Goal: Transaction & Acquisition: Purchase product/service

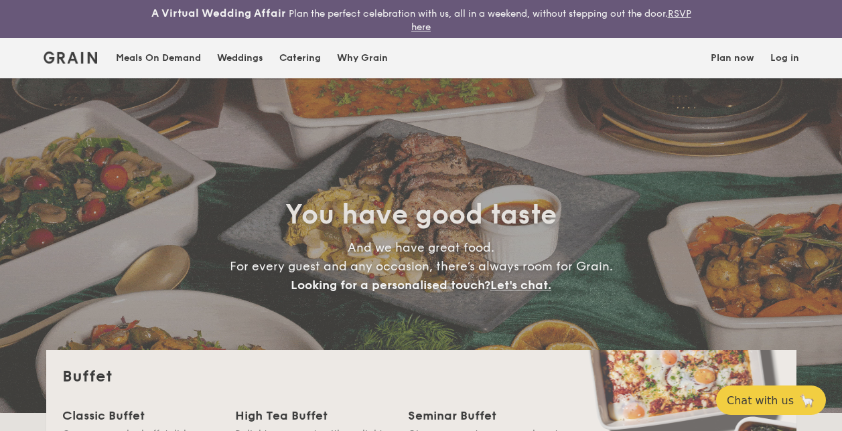
select select
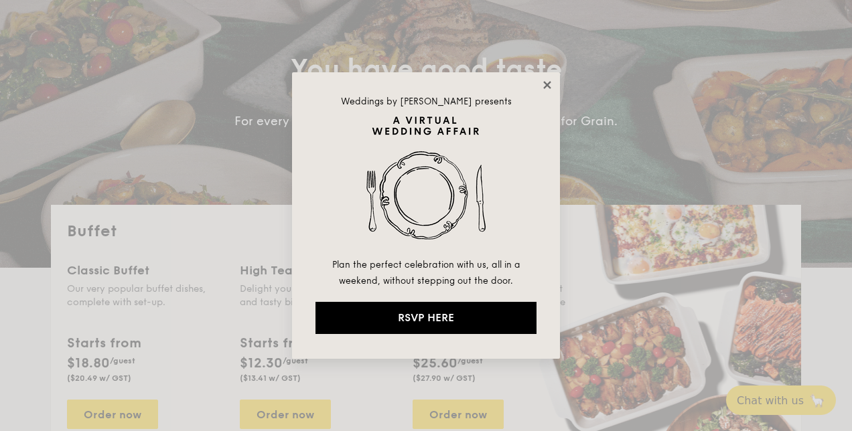
click at [549, 82] on icon at bounding box center [546, 84] width 7 height 7
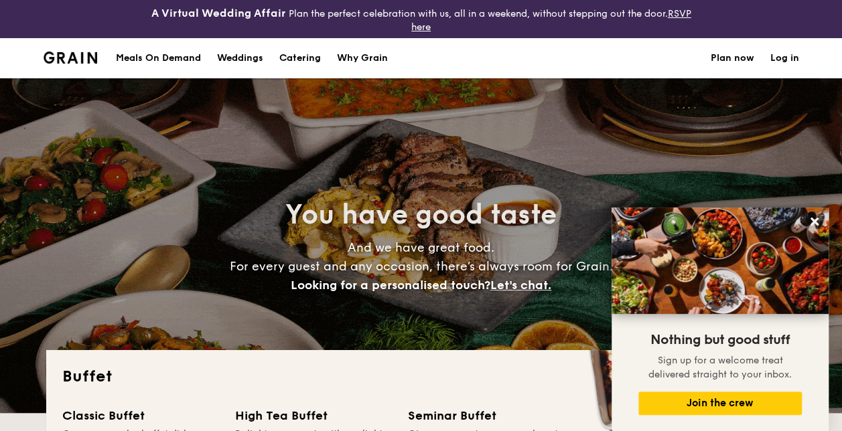
click at [180, 54] on div "Meals On Demand" at bounding box center [158, 58] width 85 height 40
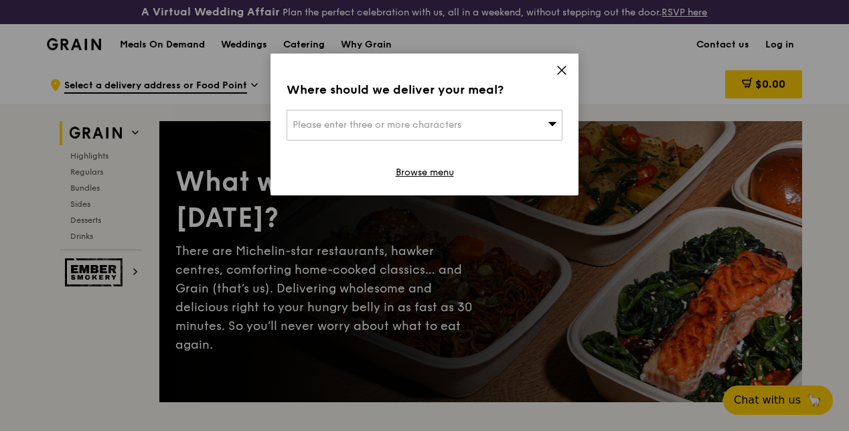
click at [549, 124] on icon at bounding box center [552, 124] width 9 height 10
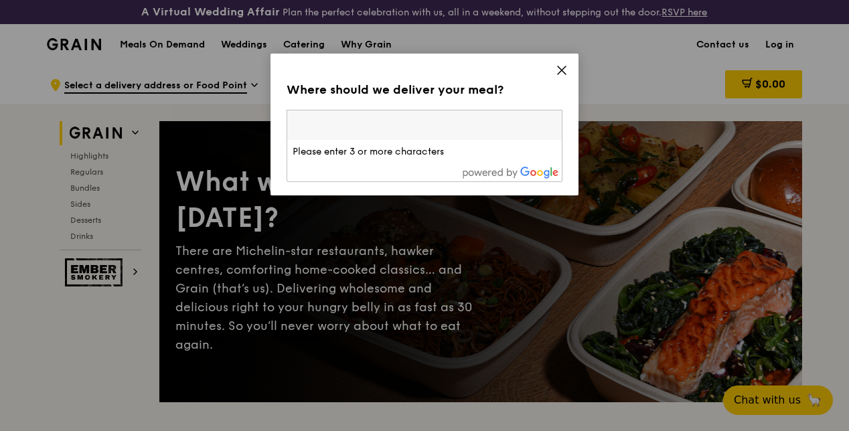
click at [445, 127] on input "search" at bounding box center [424, 125] width 275 height 29
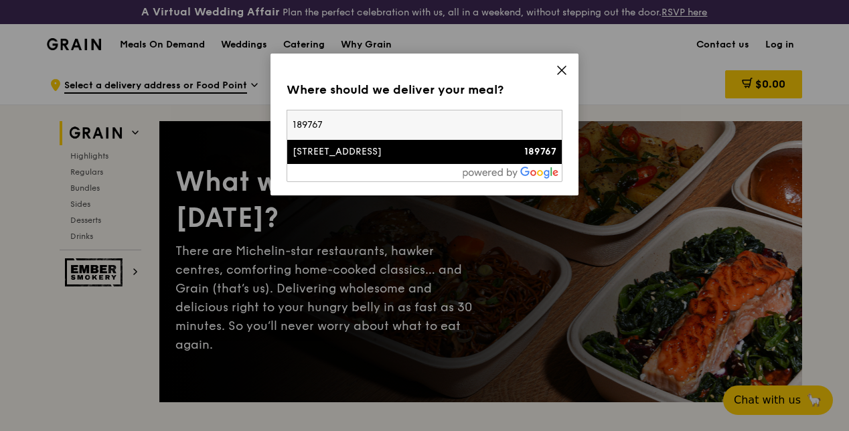
type input "189767"
click at [326, 159] on li "[STREET_ADDRESS] 189767" at bounding box center [424, 152] width 275 height 24
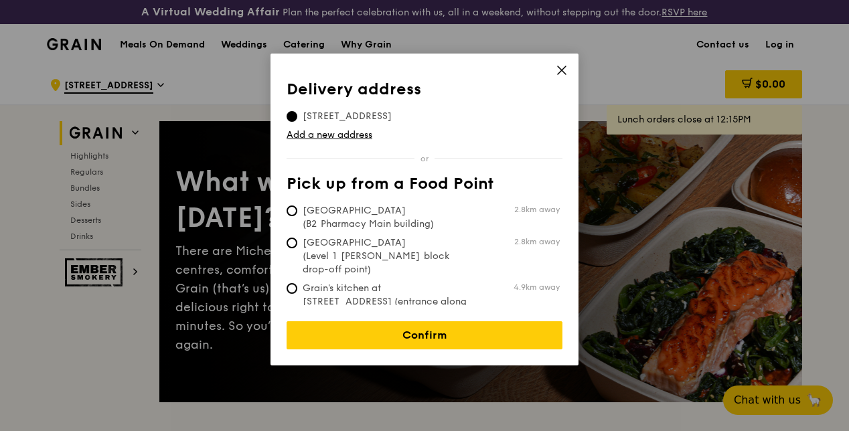
click at [560, 68] on icon at bounding box center [562, 70] width 8 height 8
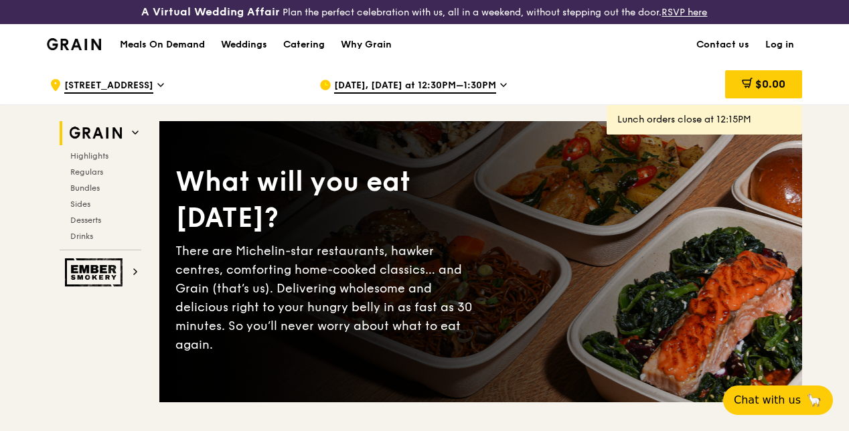
click at [157, 91] on icon at bounding box center [160, 85] width 7 height 12
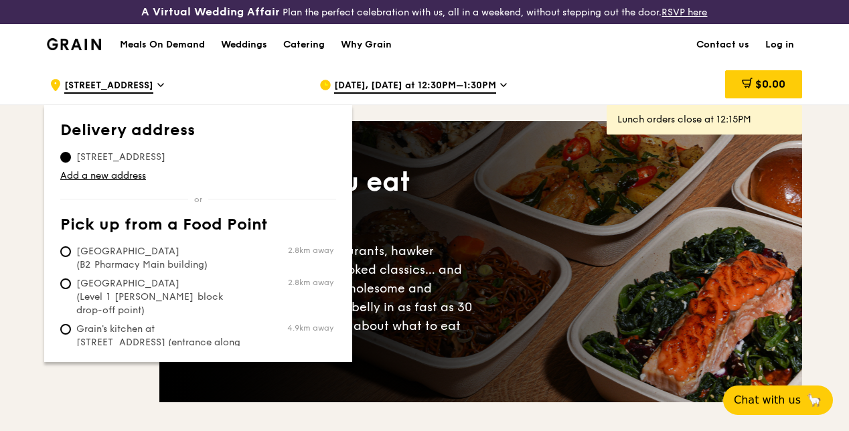
click at [119, 164] on span "[STREET_ADDRESS]" at bounding box center [120, 157] width 121 height 13
click at [71, 163] on input "[STREET_ADDRESS]" at bounding box center [65, 157] width 11 height 11
click at [206, 83] on div ".cls-1 { fill: none; stroke: #fff; stroke-linecap: round; stroke-linejoin: roun…" at bounding box center [174, 85] width 248 height 40
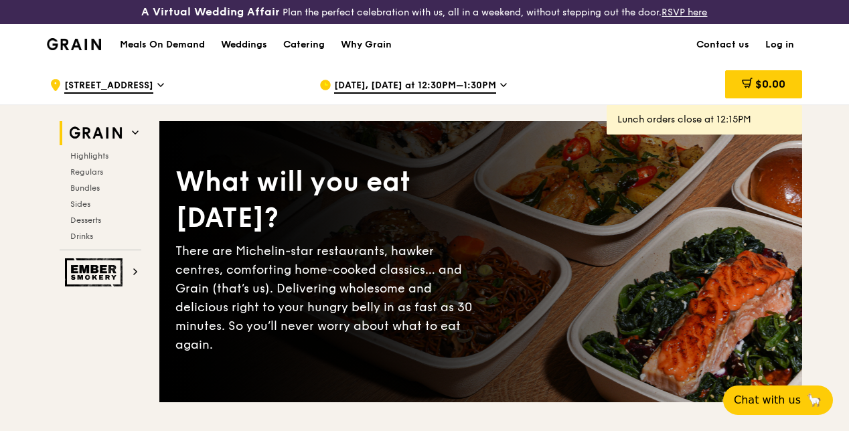
click at [482, 94] on span "[DATE], [DATE] at 12:30PM–1:30PM" at bounding box center [415, 86] width 162 height 15
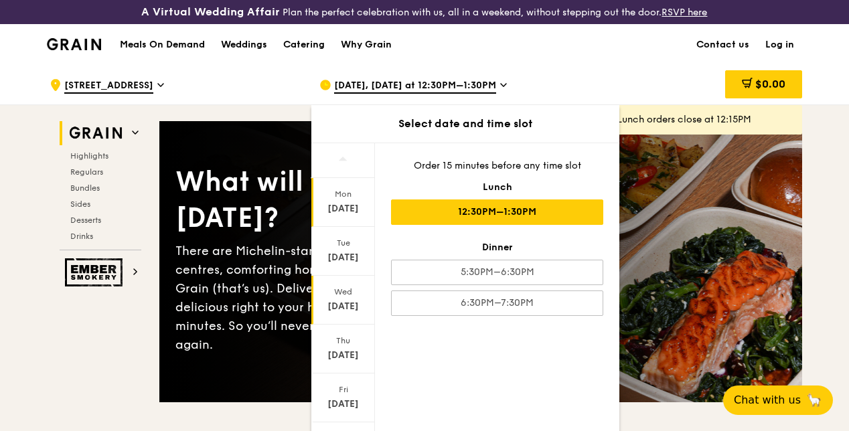
click at [350, 309] on div "[DATE]" at bounding box center [343, 300] width 64 height 49
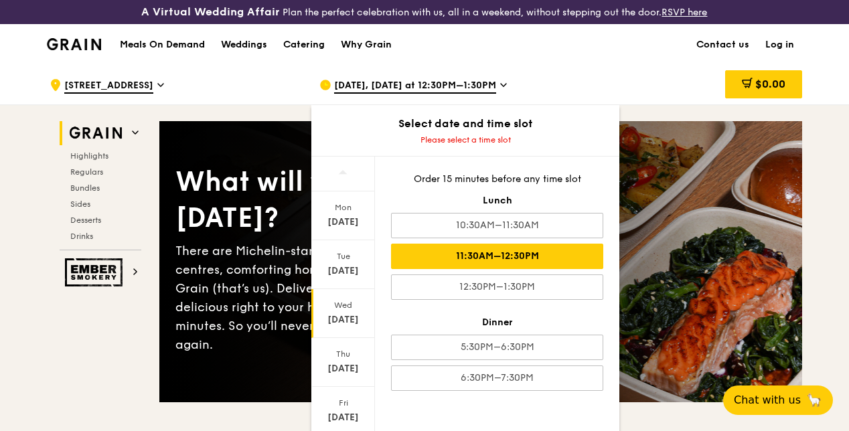
click at [493, 265] on div "11:30AM–12:30PM" at bounding box center [497, 256] width 212 height 25
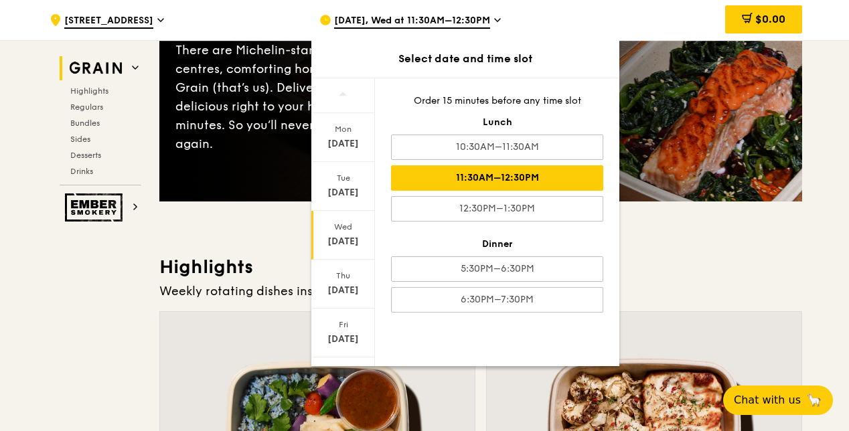
scroll to position [201, 0]
click at [504, 175] on div "11:30AM–12:30PM" at bounding box center [497, 177] width 212 height 25
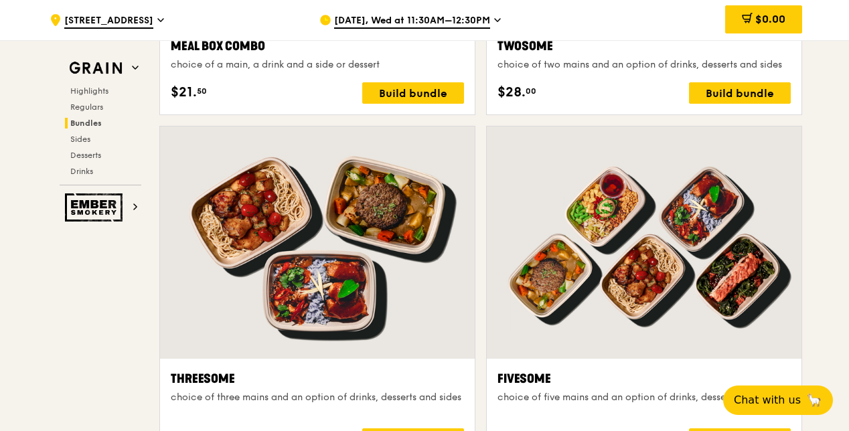
scroll to position [2063, 0]
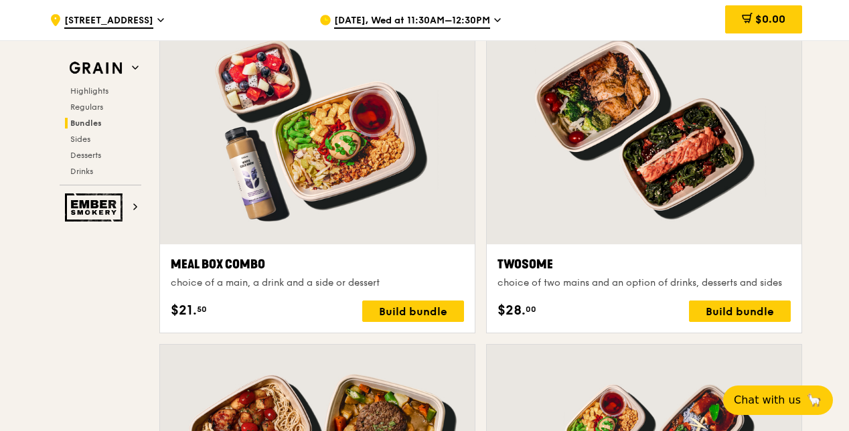
click at [836, 33] on div ".cls-1 { fill: none; stroke: #fff; stroke-linecap: round; stroke-linejoin: roun…" at bounding box center [424, 20] width 849 height 40
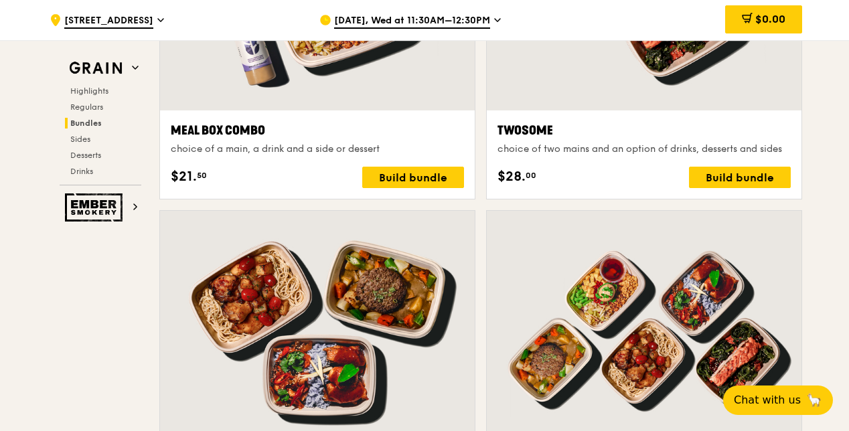
scroll to position [1929, 0]
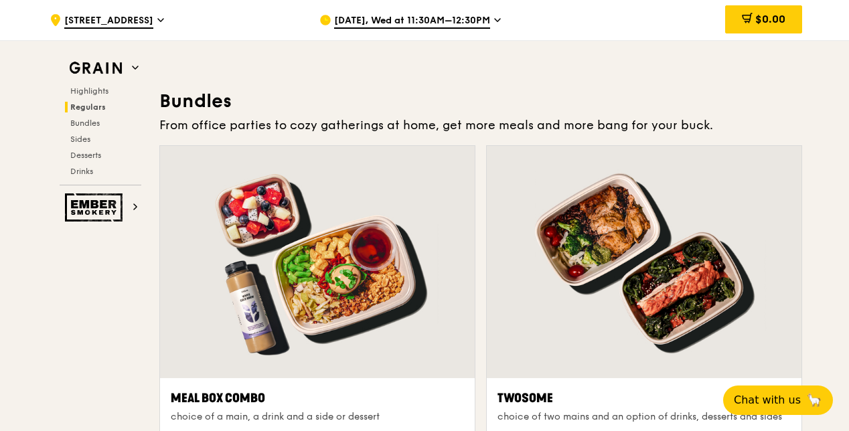
drag, startPoint x: 500, startPoint y: 17, endPoint x: 494, endPoint y: 21, distance: 7.1
click at [499, 21] on icon at bounding box center [497, 20] width 7 height 12
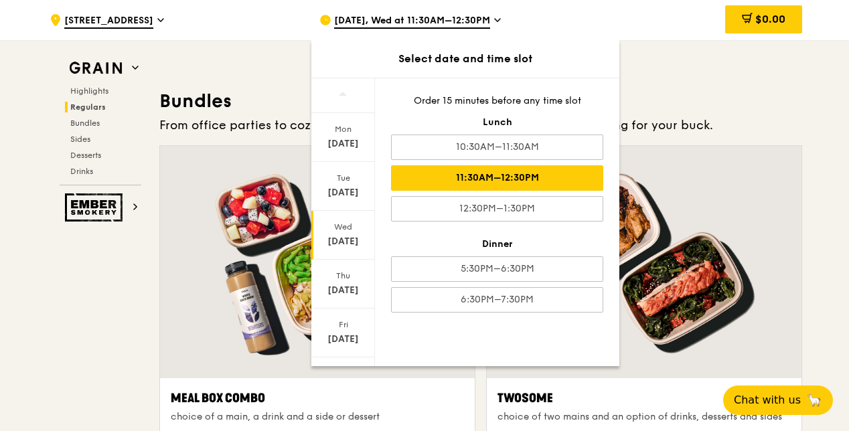
click at [562, 21] on div "[DATE], Wed at 11:30AM–12:30PM" at bounding box center [443, 20] width 248 height 40
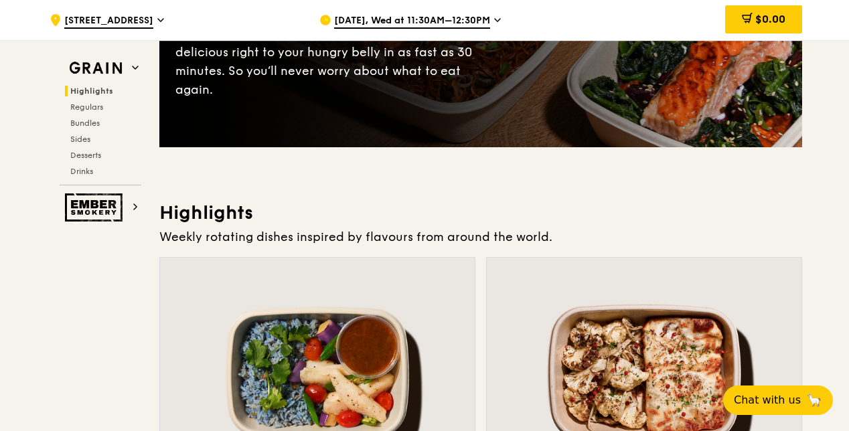
scroll to position [0, 0]
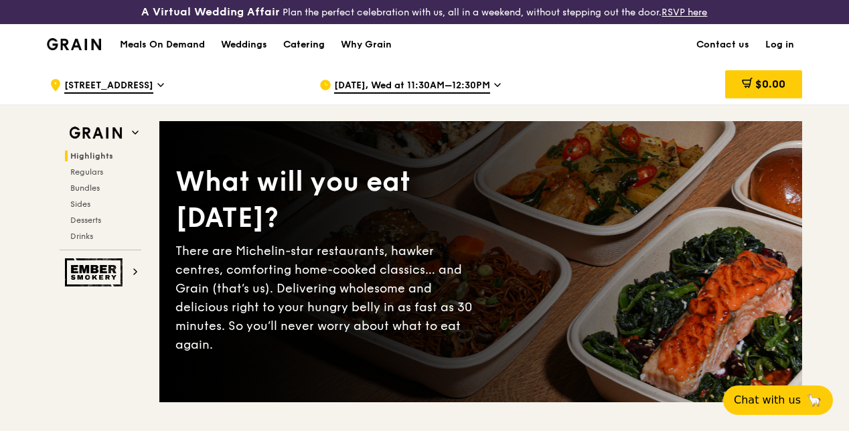
click at [306, 55] on div "Catering" at bounding box center [304, 45] width 42 height 40
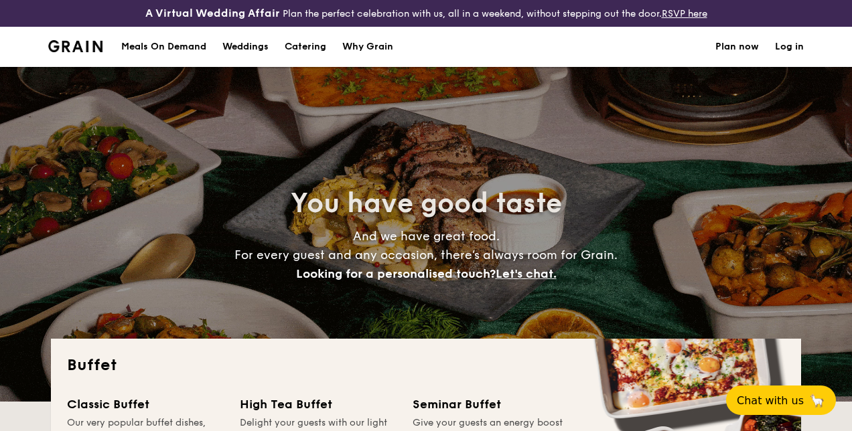
select select
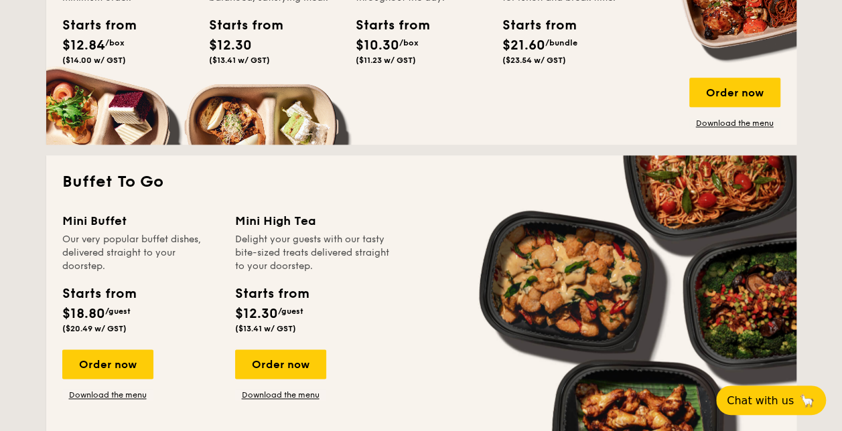
scroll to position [871, 0]
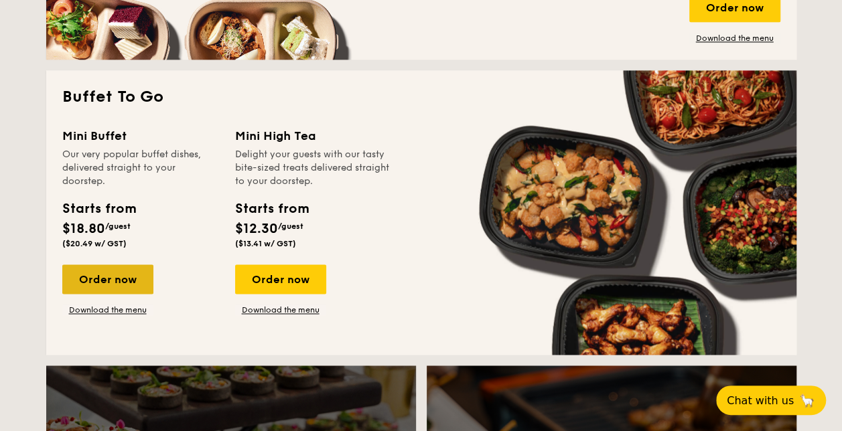
click at [109, 269] on div "Order now" at bounding box center [107, 279] width 91 height 29
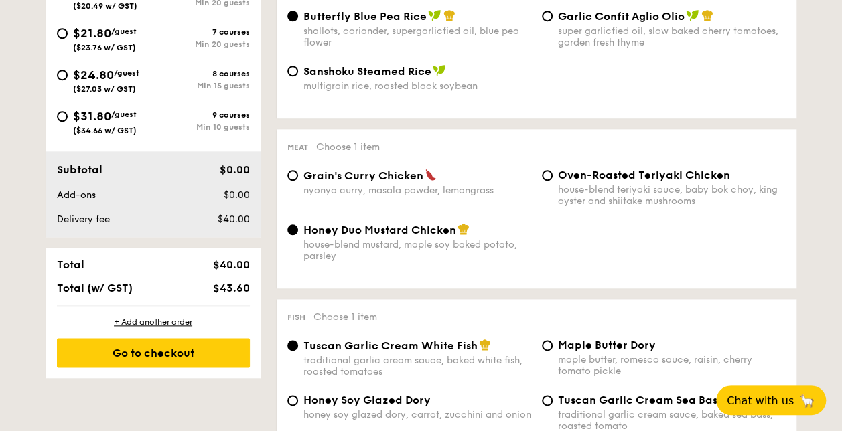
scroll to position [469, 0]
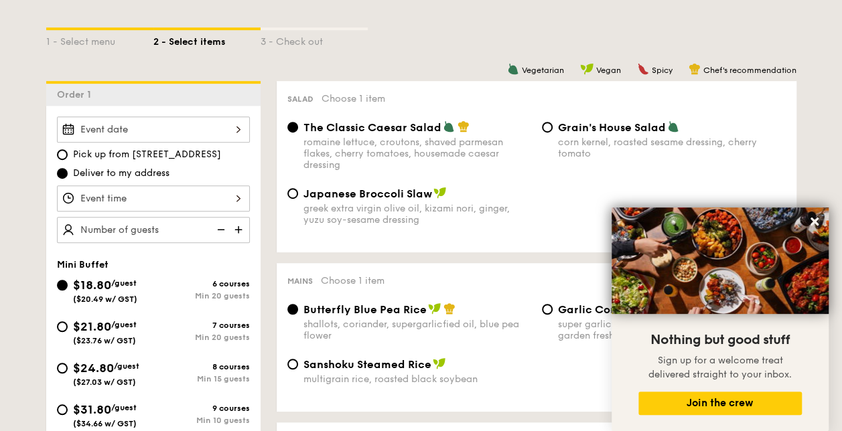
scroll to position [402, 0]
